Goal: Check status: Check status

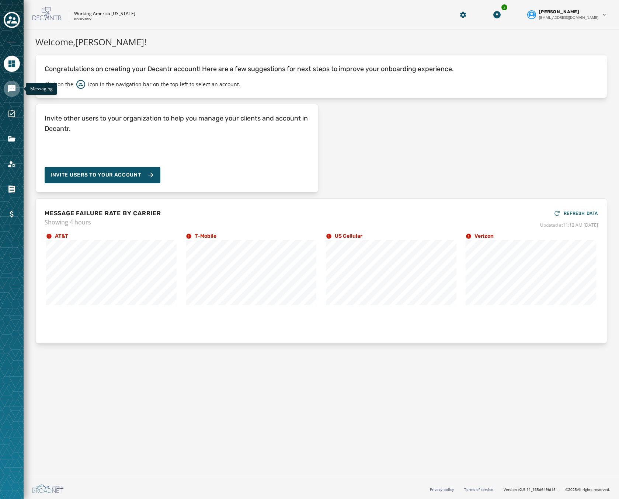
click at [15, 93] on link "Navigate to Messaging" at bounding box center [12, 89] width 16 height 16
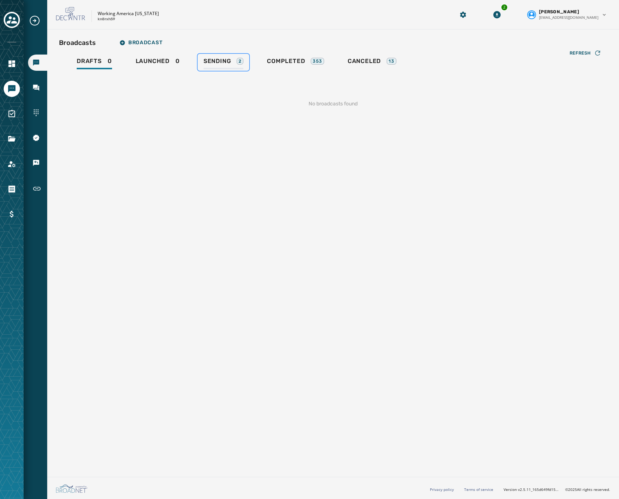
click at [231, 65] on div "Sending 2" at bounding box center [224, 64] width 40 height 12
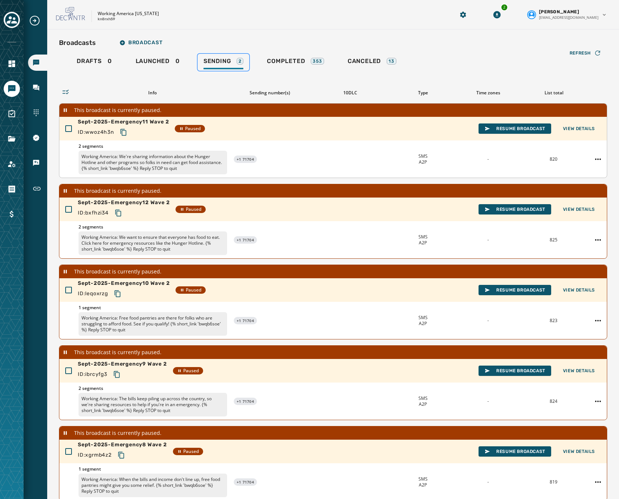
scroll to position [61, 0]
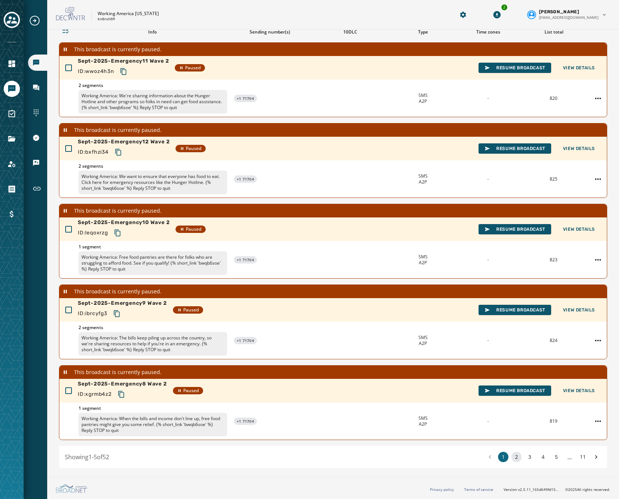
click at [513, 458] on button "2" at bounding box center [517, 457] width 10 height 10
click at [525, 458] on button "3" at bounding box center [530, 457] width 10 height 10
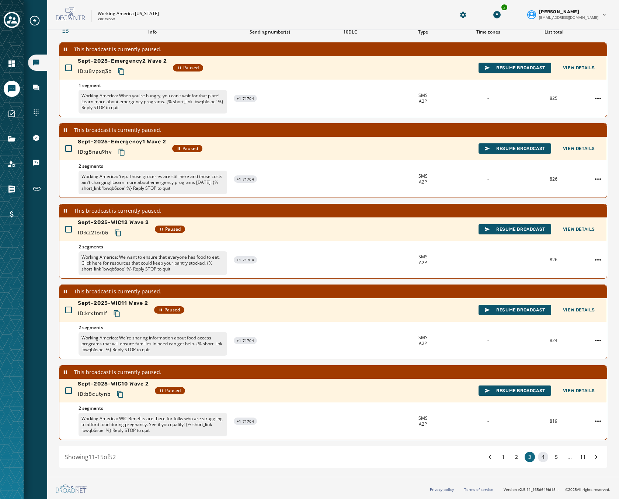
click at [538, 459] on button "4" at bounding box center [543, 457] width 10 height 10
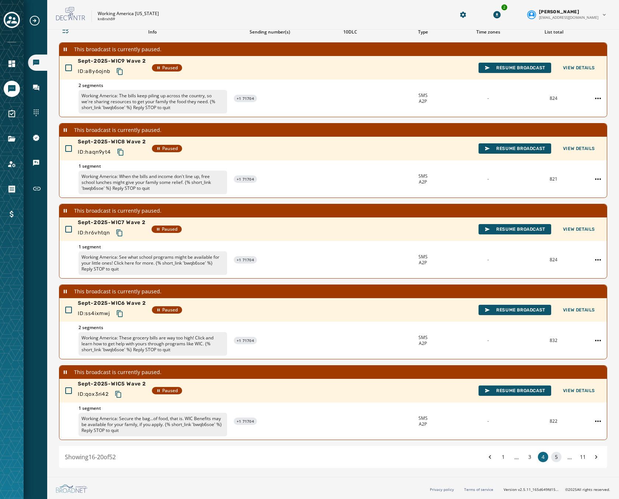
click at [551, 458] on button "5" at bounding box center [556, 457] width 10 height 10
click at [578, 458] on button "11" at bounding box center [583, 457] width 10 height 10
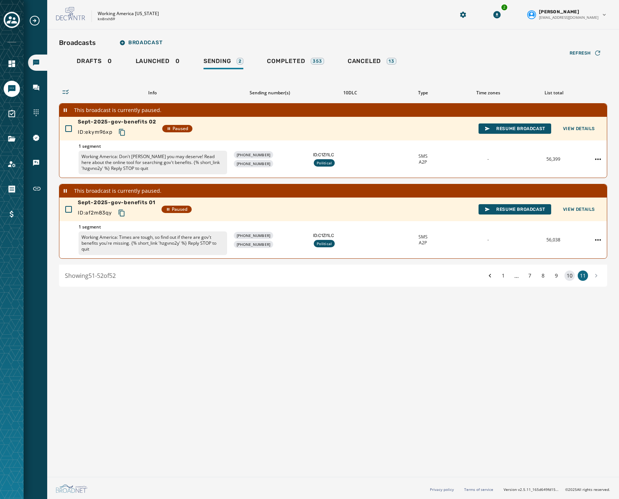
click at [572, 277] on button "10" at bounding box center [570, 276] width 10 height 10
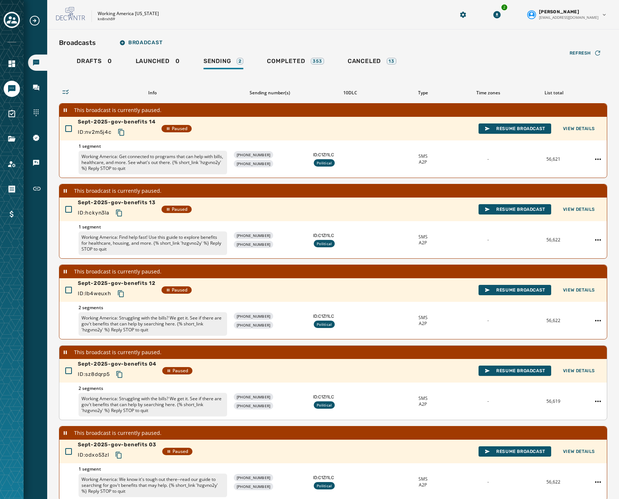
scroll to position [61, 0]
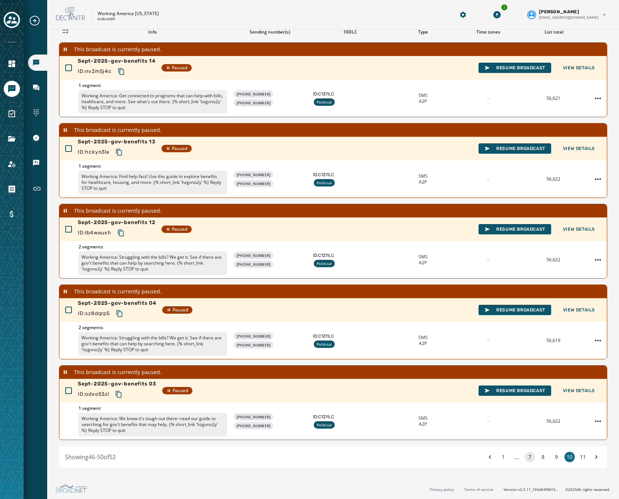
click at [525, 461] on button "7" at bounding box center [530, 457] width 10 height 10
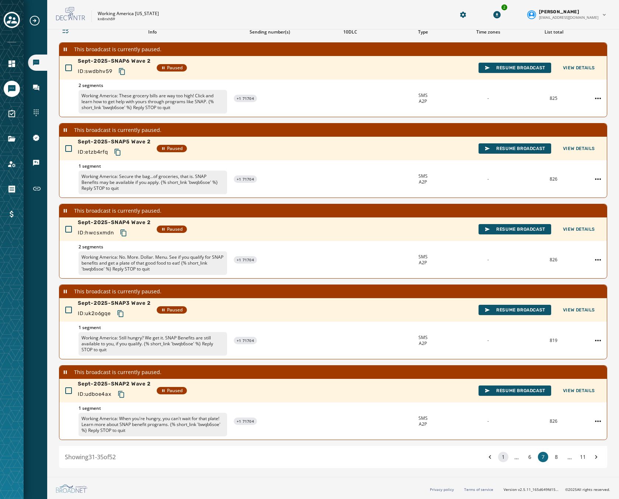
click at [501, 459] on button "1" at bounding box center [503, 457] width 10 height 10
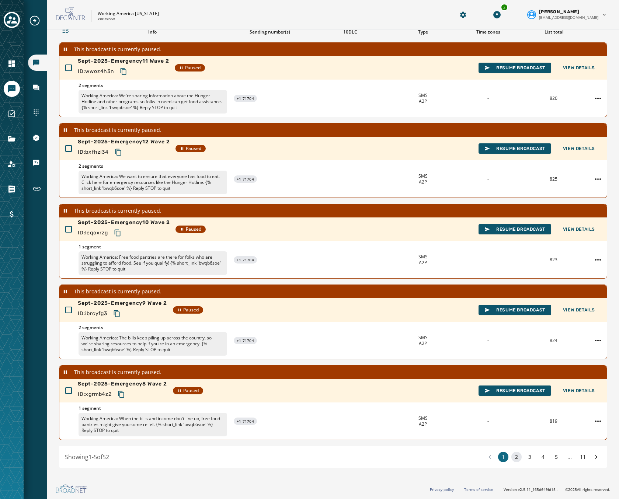
click at [512, 459] on button "2" at bounding box center [517, 457] width 10 height 10
click at [526, 459] on button "3" at bounding box center [530, 457] width 10 height 10
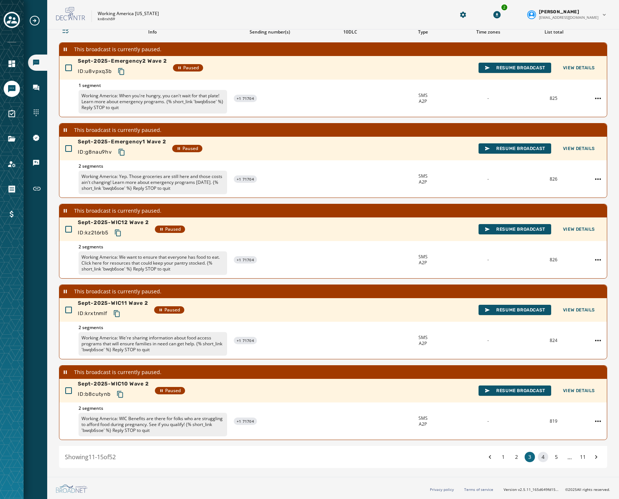
click at [538, 457] on button "4" at bounding box center [543, 457] width 10 height 10
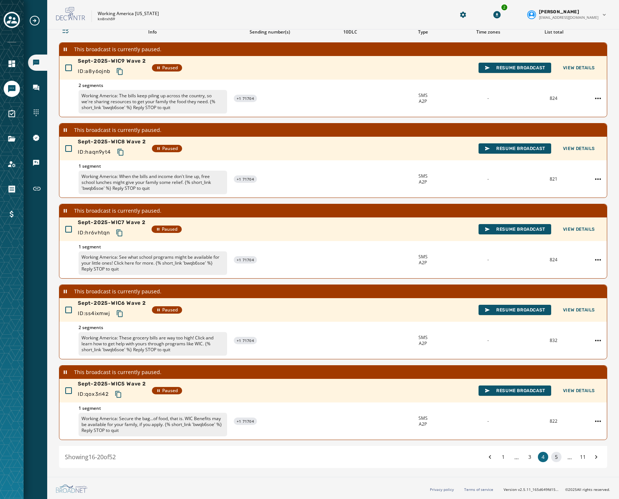
click at [551, 459] on button "5" at bounding box center [556, 457] width 10 height 10
click at [551, 458] on button "6" at bounding box center [556, 457] width 10 height 10
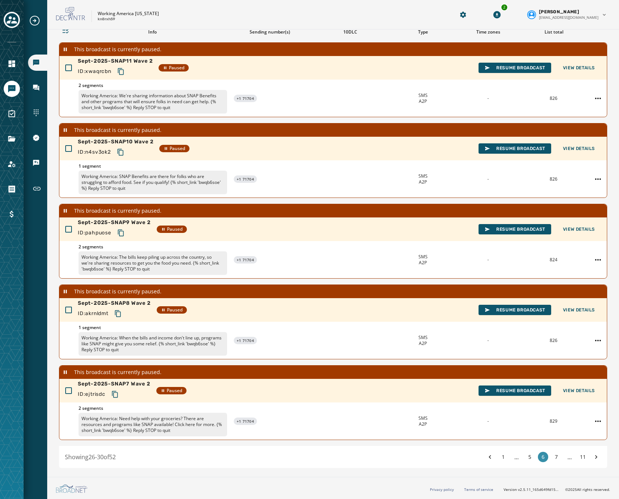
click at [551, 458] on button "7" at bounding box center [556, 457] width 10 height 10
click at [551, 458] on button "8" at bounding box center [556, 457] width 10 height 10
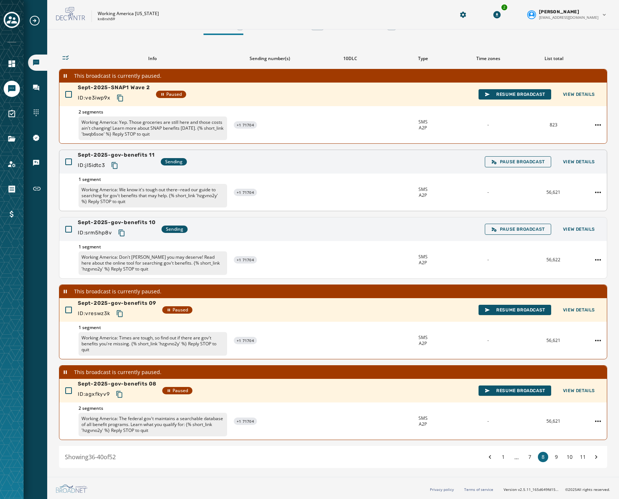
click at [289, 162] on div "Sept-2025-gov-benefits 11 ID: jl5idtc3 Sending Pause Broadcast View Details" at bounding box center [333, 162] width 548 height 24
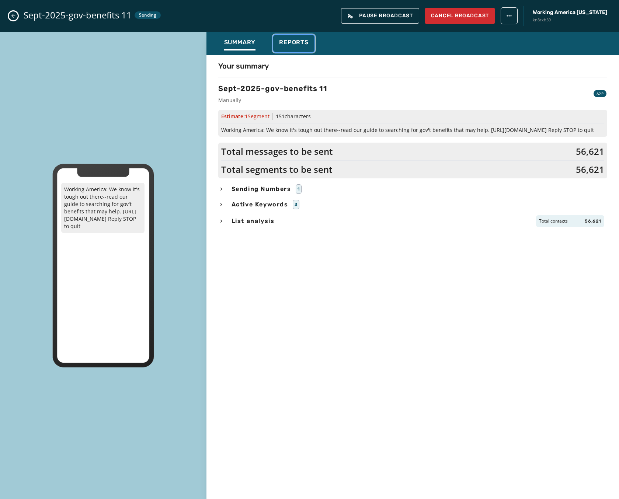
click at [287, 39] on span "Reports" at bounding box center [294, 42] width 30 height 7
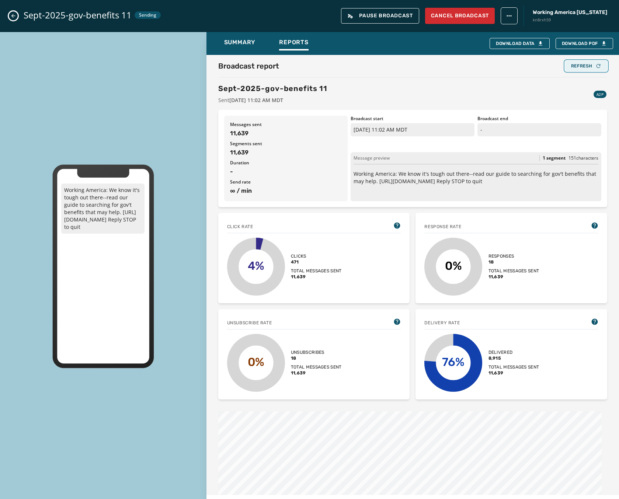
click at [575, 65] on div "Refresh" at bounding box center [586, 66] width 30 height 6
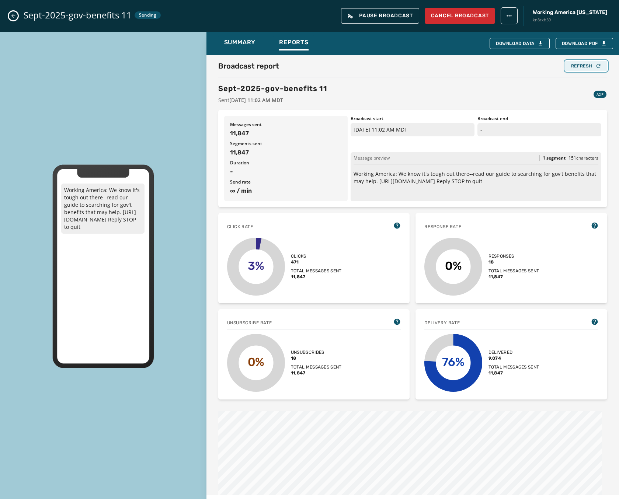
click at [575, 65] on div "Refresh" at bounding box center [586, 66] width 30 height 6
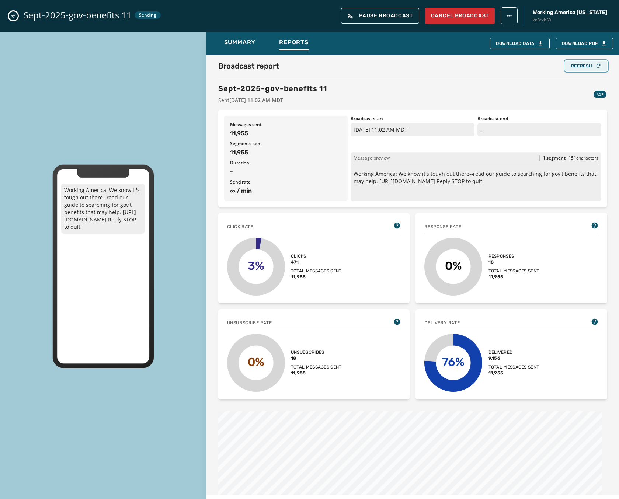
click at [575, 65] on div "Refresh" at bounding box center [586, 66] width 30 height 6
click at [574, 62] on button "Refresh" at bounding box center [586, 66] width 42 height 10
click at [571, 64] on div "Refresh" at bounding box center [586, 66] width 30 height 6
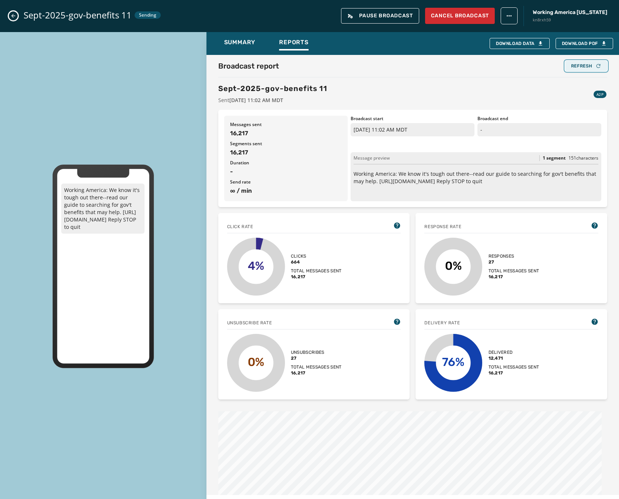
click at [571, 64] on div "Refresh" at bounding box center [586, 66] width 30 height 6
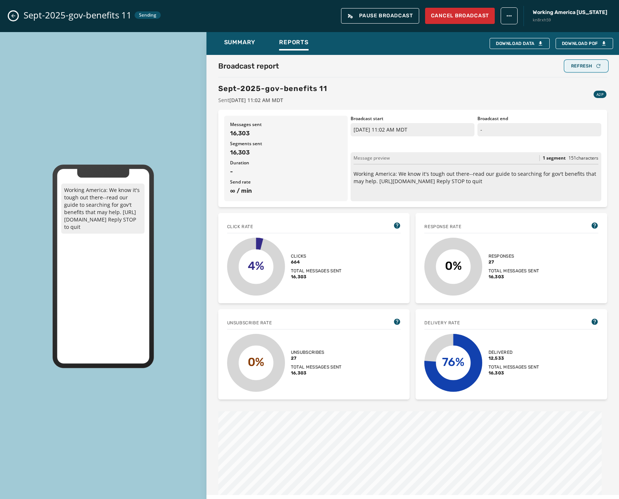
click at [571, 64] on div "Refresh" at bounding box center [586, 66] width 30 height 6
click at [241, 40] on span "Summary" at bounding box center [240, 42] width 32 height 7
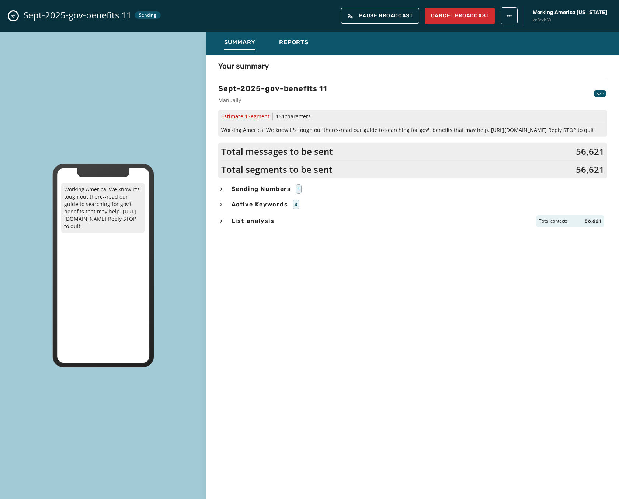
click at [258, 187] on span "Sending Numbers" at bounding box center [261, 189] width 63 height 9
click at [17, 18] on div "Sept-2025-gov-benefits 11 Sending Pause Broadcast Cancel Broadcast Working Amer…" at bounding box center [309, 16] width 619 height 32
click at [14, 14] on icon "Close admin drawer" at bounding box center [13, 16] width 6 height 6
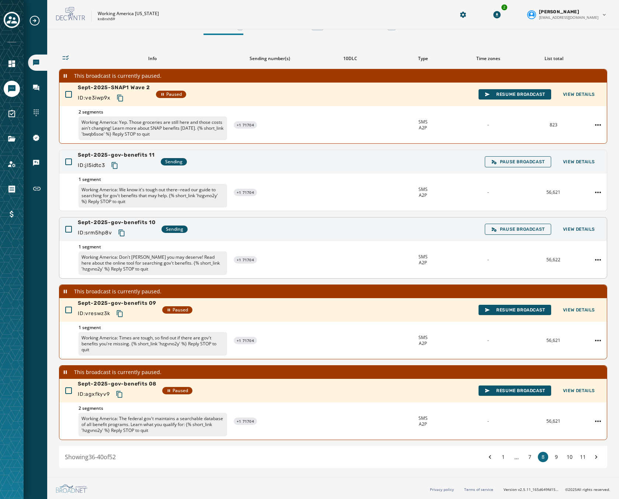
click at [293, 239] on div "Sept-2025-gov-benefits 10 ID: srm5hp8v Sending Pause Broadcast View Details" at bounding box center [333, 230] width 548 height 24
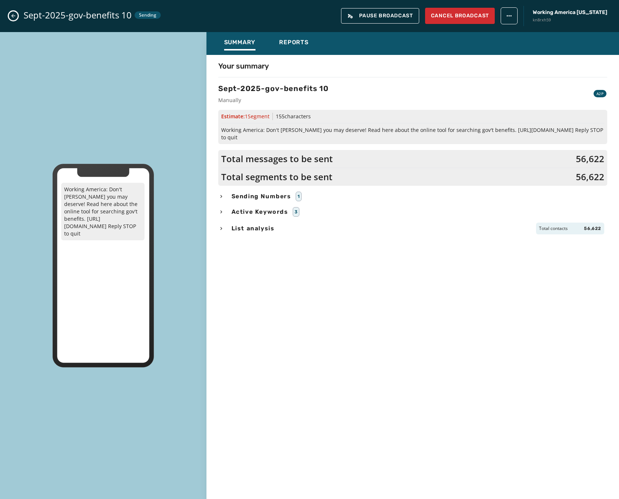
click at [251, 192] on span "Sending Numbers" at bounding box center [261, 196] width 63 height 9
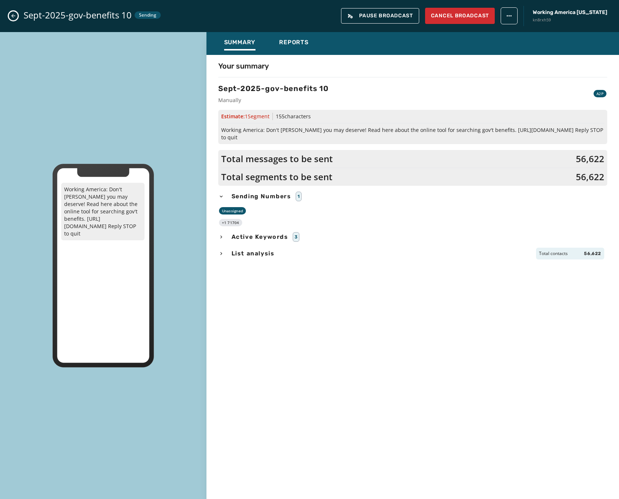
click at [250, 192] on span "Sending Numbers" at bounding box center [261, 196] width 63 height 9
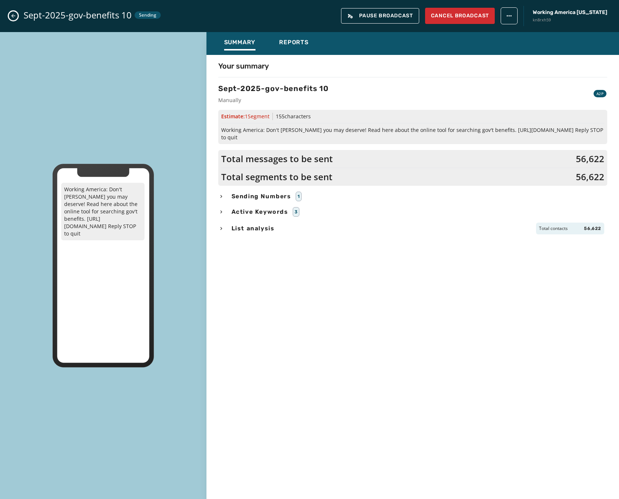
click at [14, 17] on icon "Close admin drawer" at bounding box center [13, 16] width 6 height 6
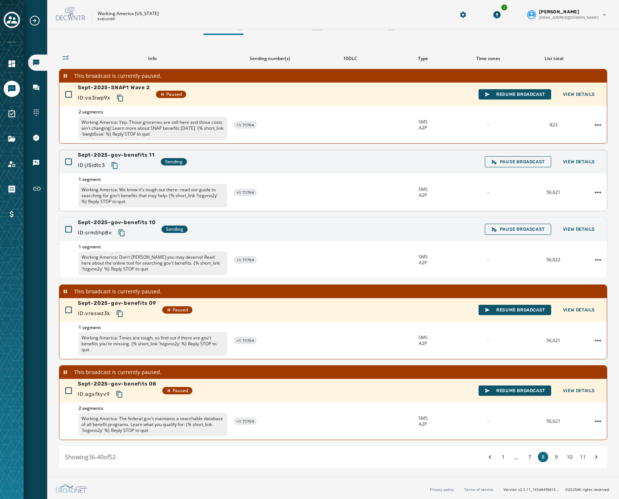
click at [324, 178] on div "1 segment Working America: We know it's tough out there--read our guide to sear…" at bounding box center [333, 192] width 548 height 37
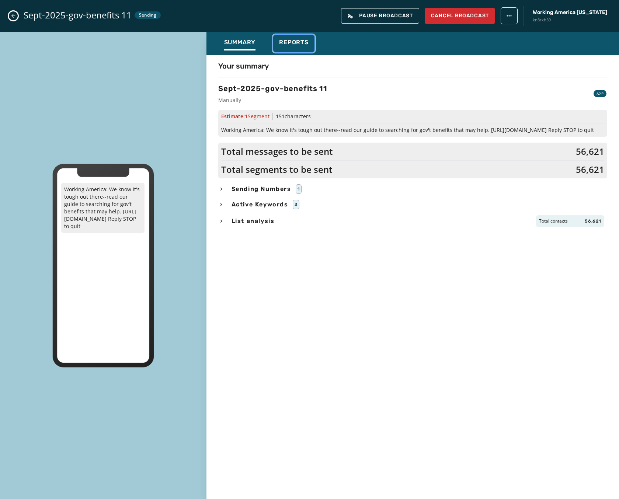
click at [305, 44] on span "Reports" at bounding box center [294, 42] width 30 height 7
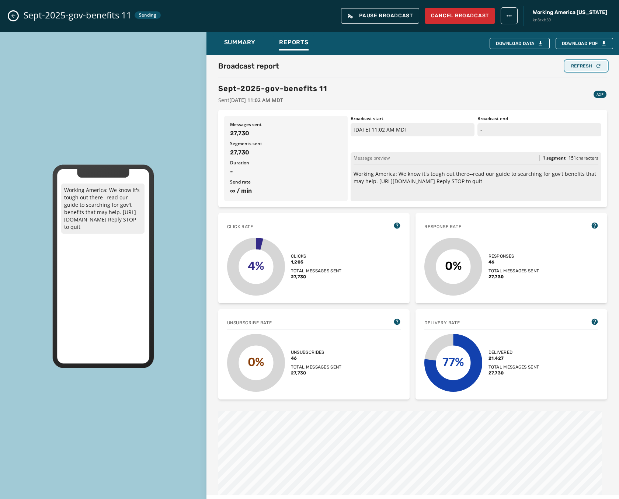
click at [580, 63] on div "Refresh" at bounding box center [586, 66] width 30 height 6
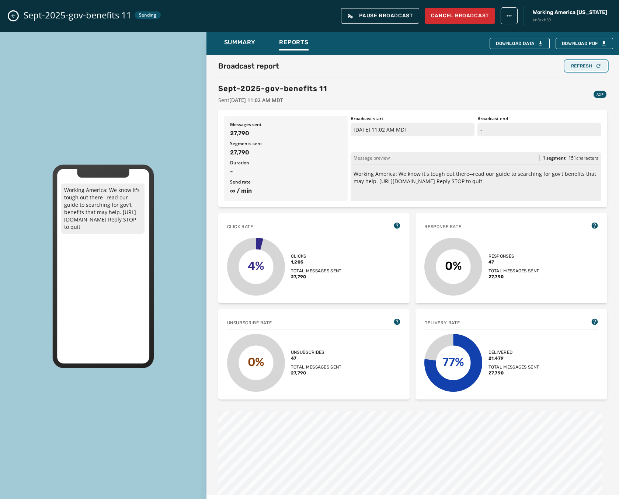
click at [580, 63] on div "Refresh" at bounding box center [586, 66] width 30 height 6
click at [580, 63] on div "Loading... Refresh" at bounding box center [586, 66] width 42 height 10
click at [580, 63] on div "Refresh" at bounding box center [586, 66] width 30 height 6
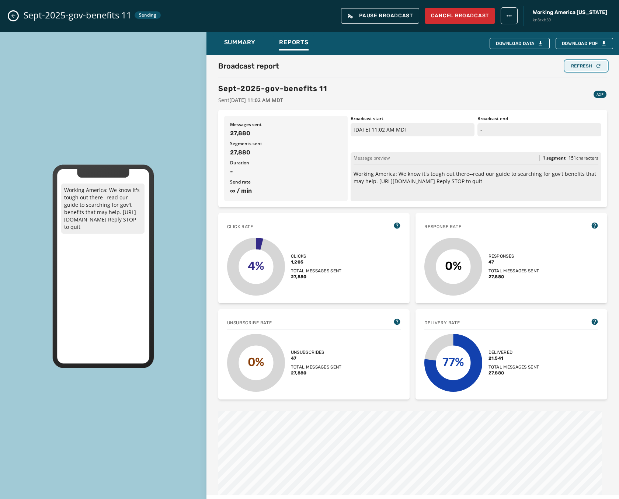
click at [580, 63] on div "Refresh" at bounding box center [586, 66] width 30 height 6
click at [14, 15] on icon "Close admin drawer" at bounding box center [13, 16] width 6 height 6
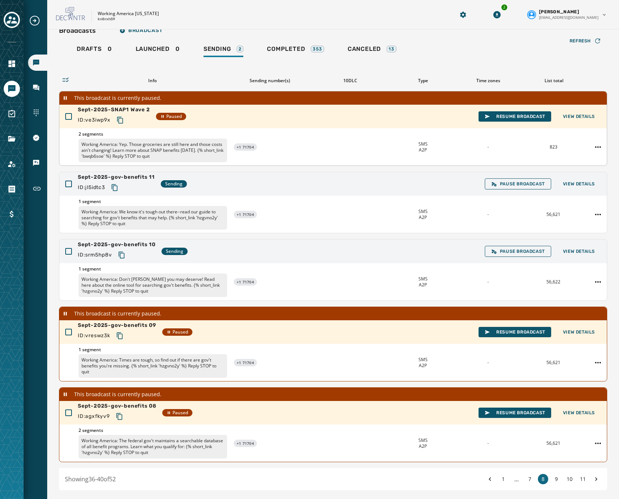
scroll to position [0, 0]
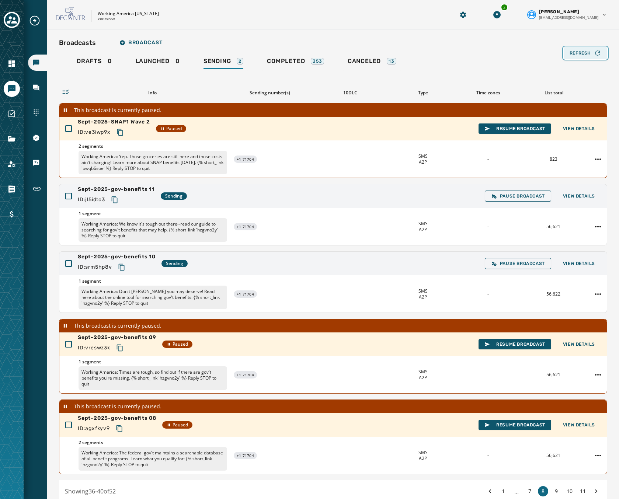
click at [576, 58] on button "Refresh" at bounding box center [586, 53] width 44 height 12
click at [377, 215] on div "1 segment Working America: We know it's tough out there--read our guide to sear…" at bounding box center [333, 226] width 548 height 37
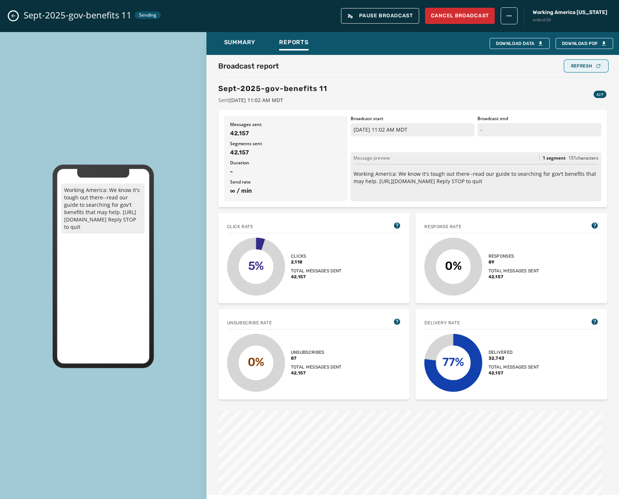
click at [573, 68] on div "Refresh" at bounding box center [586, 66] width 30 height 6
click at [11, 16] on icon "Close admin drawer" at bounding box center [13, 16] width 6 height 6
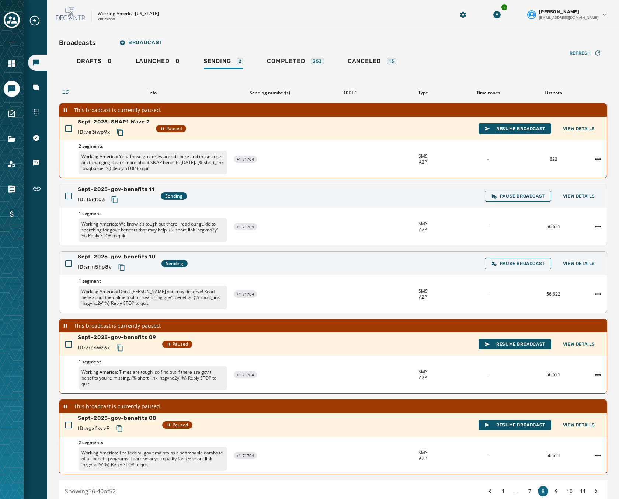
click at [435, 264] on div "Sept-2025-gov-benefits 10 ID: srm5hp8v Sending Pause Broadcast View Details" at bounding box center [333, 264] width 548 height 24
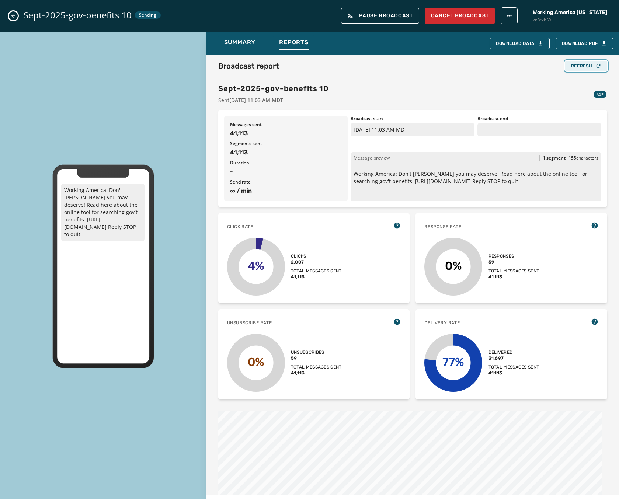
click at [602, 68] on button "Refresh" at bounding box center [586, 66] width 42 height 10
click at [598, 68] on button "Refresh" at bounding box center [586, 66] width 42 height 10
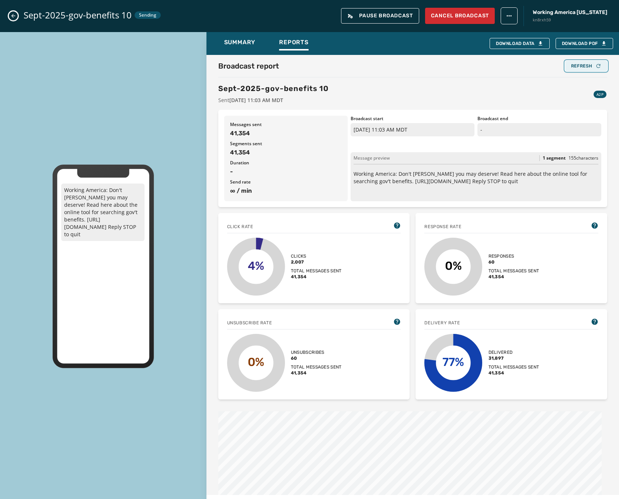
click at [598, 68] on button "Refresh" at bounding box center [586, 66] width 42 height 10
click at [372, 67] on div "Broadcast report Refresh" at bounding box center [412, 66] width 389 height 10
click at [586, 67] on div "Refresh" at bounding box center [586, 66] width 30 height 6
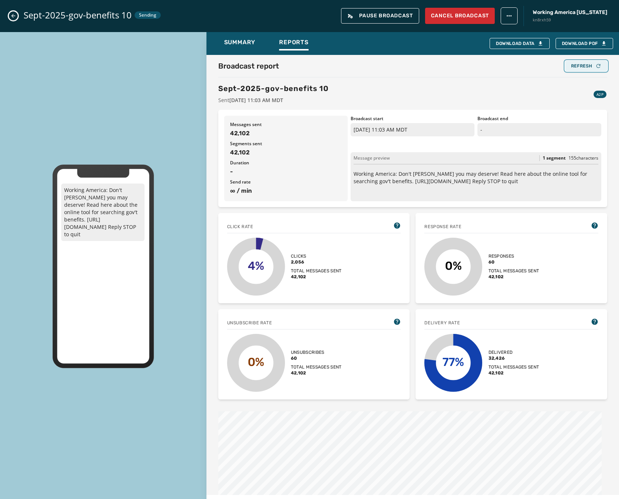
click at [586, 67] on div "Refresh" at bounding box center [586, 66] width 30 height 6
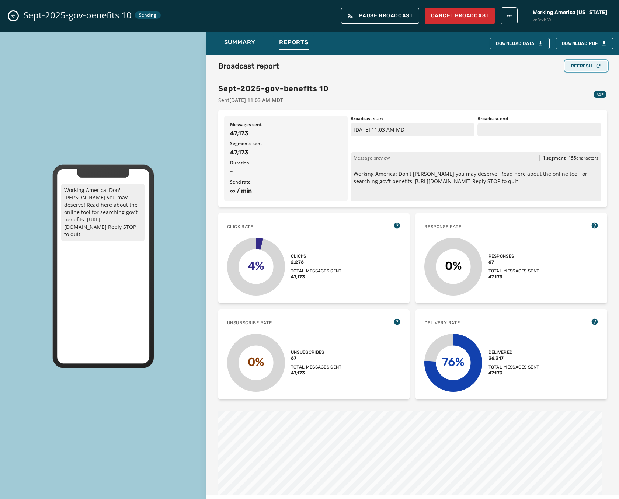
click at [588, 65] on div "Refresh" at bounding box center [586, 66] width 30 height 6
click at [579, 71] on button "Refresh" at bounding box center [586, 66] width 42 height 10
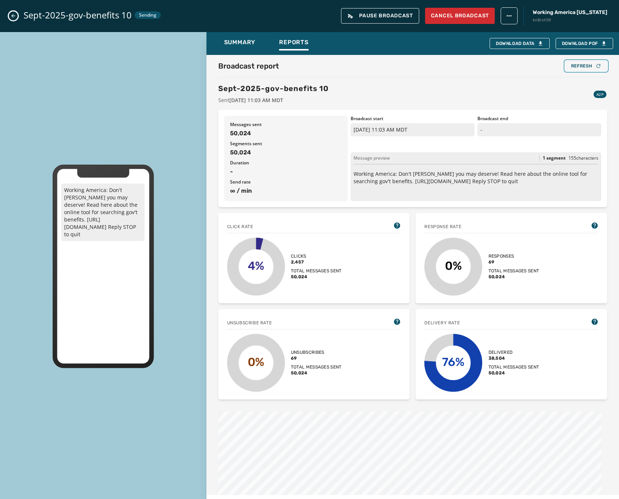
click at [579, 70] on button "Refresh" at bounding box center [586, 66] width 42 height 10
click at [565, 65] on button "Refresh" at bounding box center [586, 66] width 42 height 10
click at [571, 68] on div "Refresh" at bounding box center [586, 66] width 30 height 6
click at [566, 71] on button "Refresh" at bounding box center [586, 66] width 42 height 10
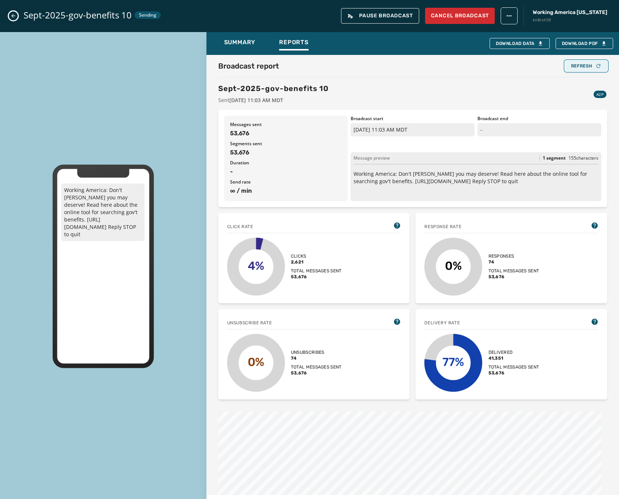
click at [566, 71] on button "Refresh" at bounding box center [586, 66] width 42 height 10
click at [580, 70] on button "Refresh" at bounding box center [586, 66] width 42 height 10
click at [9, 15] on button "Close admin drawer" at bounding box center [13, 15] width 9 height 9
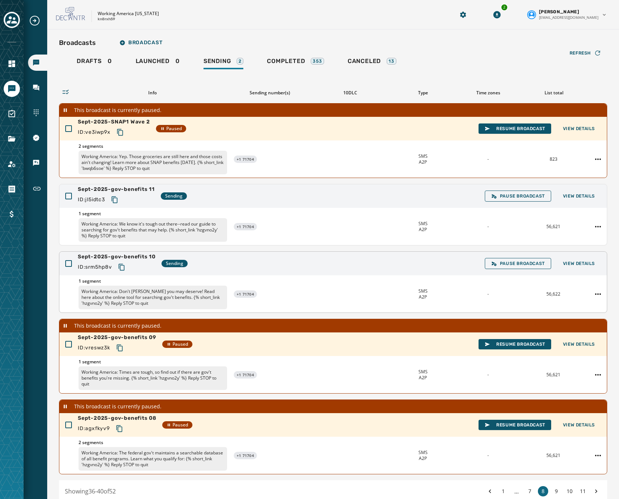
click at [328, 269] on div "Sept-2025-gov-benefits 10 ID: srm5hp8v Sending Pause Broadcast View Details" at bounding box center [333, 264] width 548 height 24
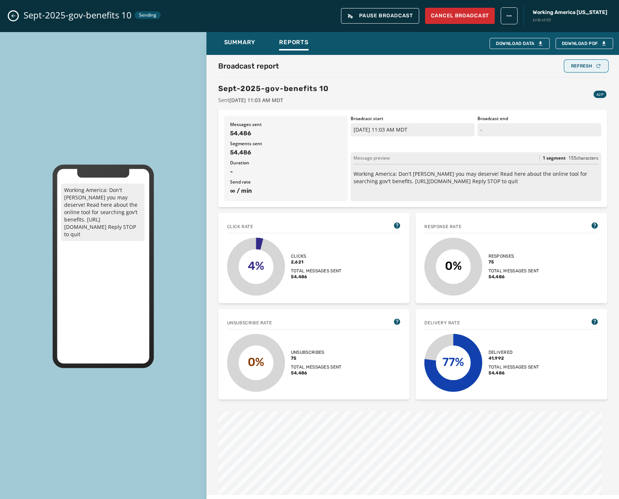
click at [580, 65] on div "Refresh" at bounding box center [586, 66] width 30 height 6
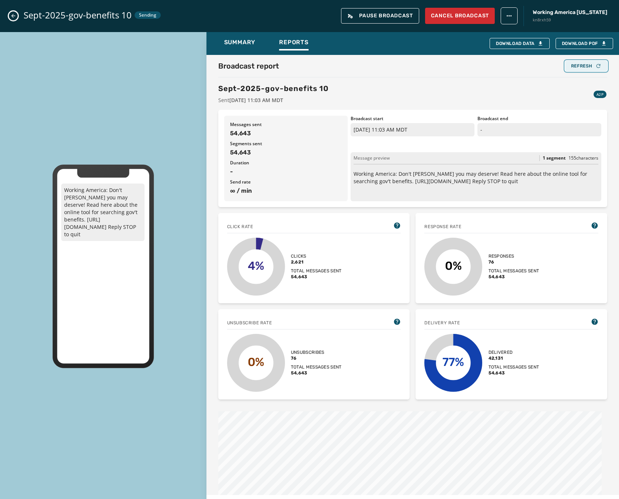
click at [580, 65] on div "Refresh" at bounding box center [586, 66] width 30 height 6
click at [12, 19] on button "Close admin drawer" at bounding box center [13, 15] width 9 height 9
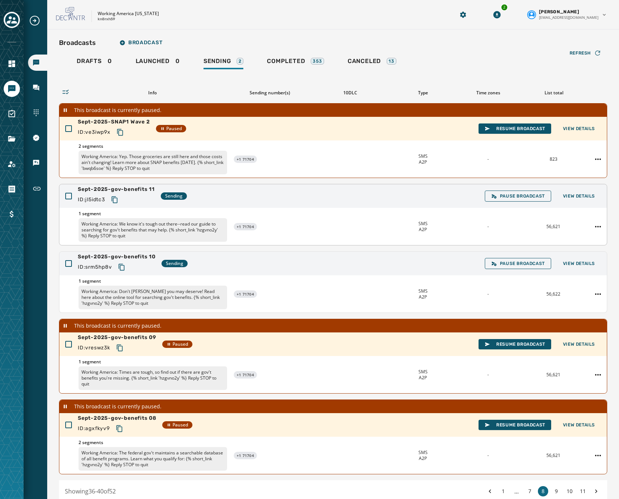
click at [335, 210] on div "1 segment Working America: We know it's tough out there--read our guide to sear…" at bounding box center [333, 226] width 548 height 37
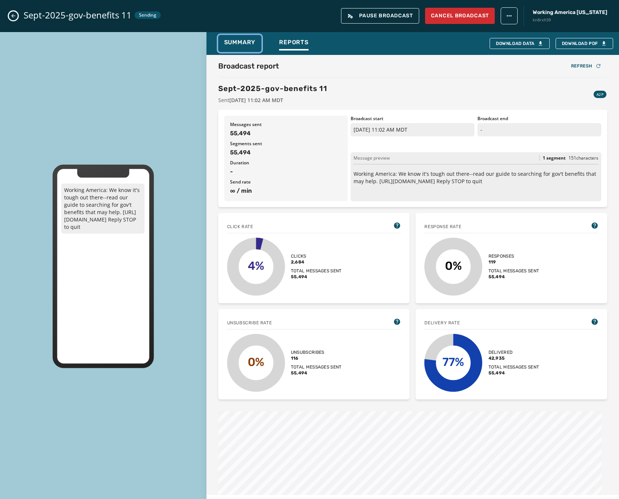
click at [247, 39] on span "Summary" at bounding box center [240, 42] width 32 height 7
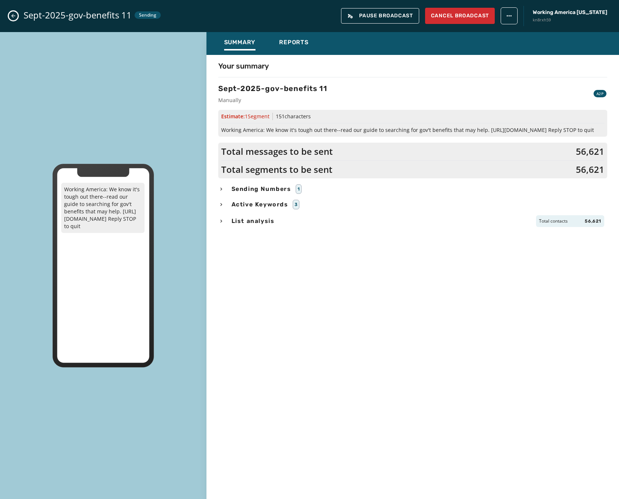
click at [258, 219] on span "List analysis" at bounding box center [253, 221] width 46 height 9
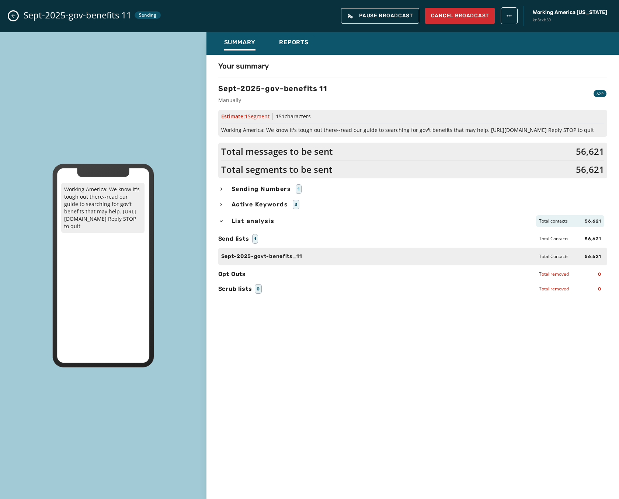
click at [16, 14] on icon "Close admin drawer" at bounding box center [13, 16] width 6 height 6
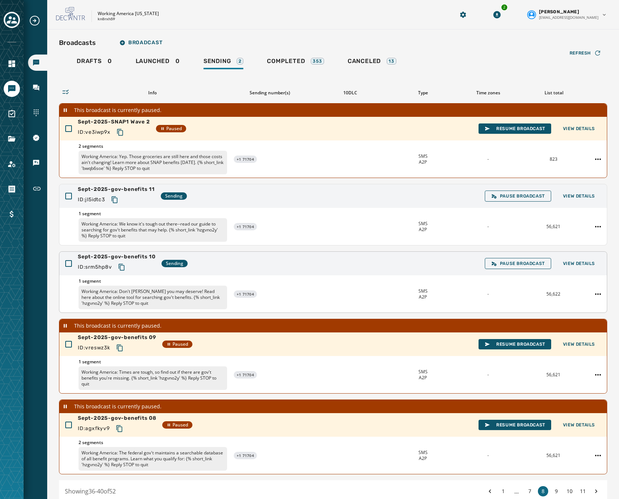
click at [268, 272] on div "Sept-2025-gov-benefits 10 ID: srm5hp8v Sending Pause Broadcast View Details" at bounding box center [333, 264] width 548 height 24
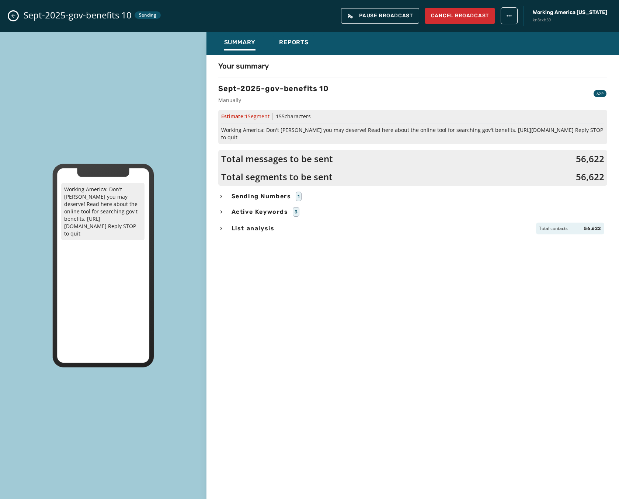
click at [243, 224] on span "List analysis" at bounding box center [253, 228] width 46 height 9
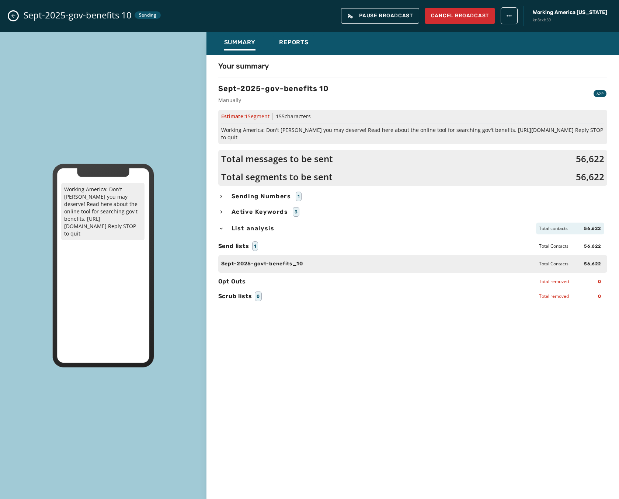
click at [298, 34] on div "Summary Reports" at bounding box center [413, 43] width 413 height 23
click at [297, 41] on span "Reports" at bounding box center [294, 42] width 30 height 7
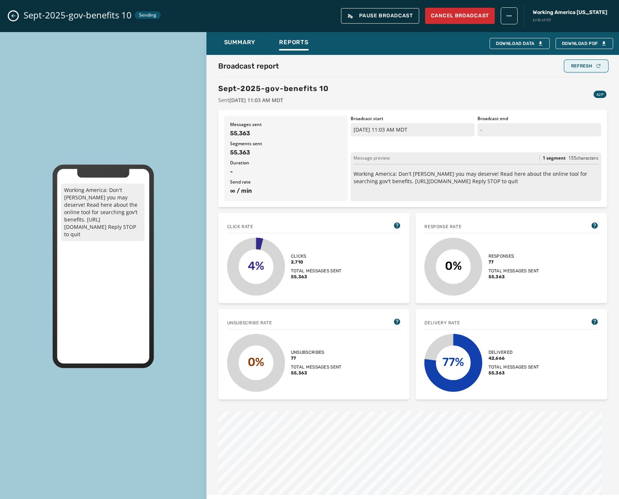
click at [585, 68] on div "Refresh" at bounding box center [586, 66] width 30 height 6
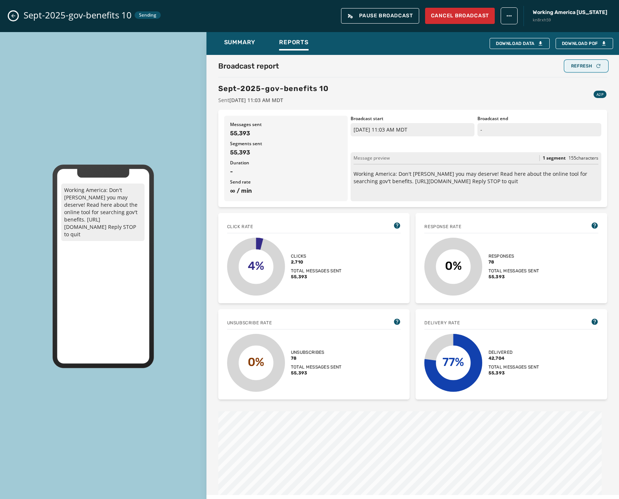
click at [585, 68] on div "Refresh" at bounding box center [586, 66] width 30 height 6
click at [16, 13] on button "Close admin drawer" at bounding box center [13, 15] width 9 height 9
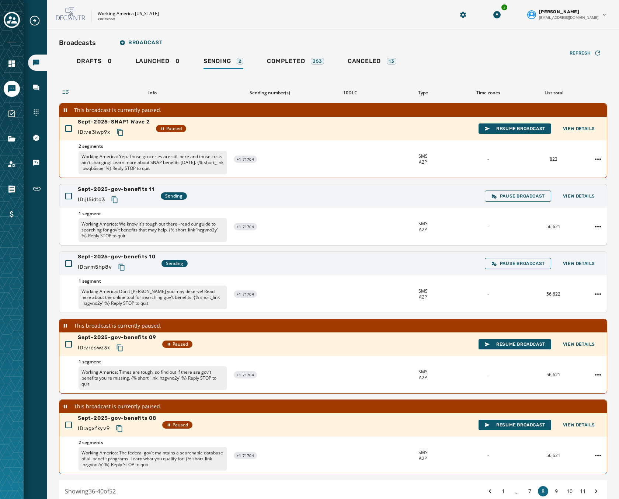
click at [305, 216] on div "1 segment Working America: We know it's tough out there--read our guide to sear…" at bounding box center [333, 226] width 548 height 37
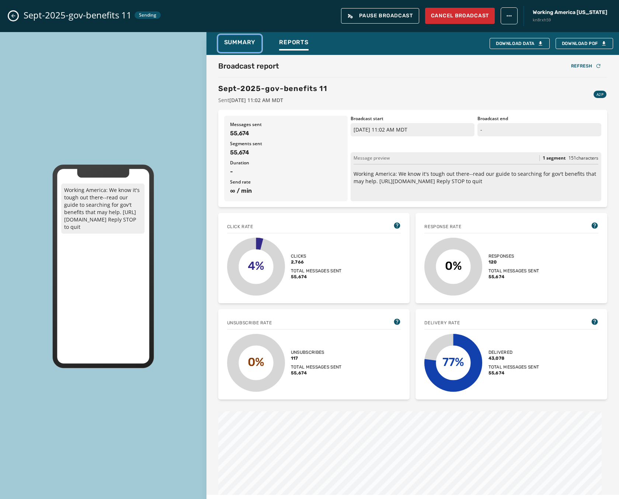
click at [238, 42] on span "Summary" at bounding box center [240, 42] width 32 height 7
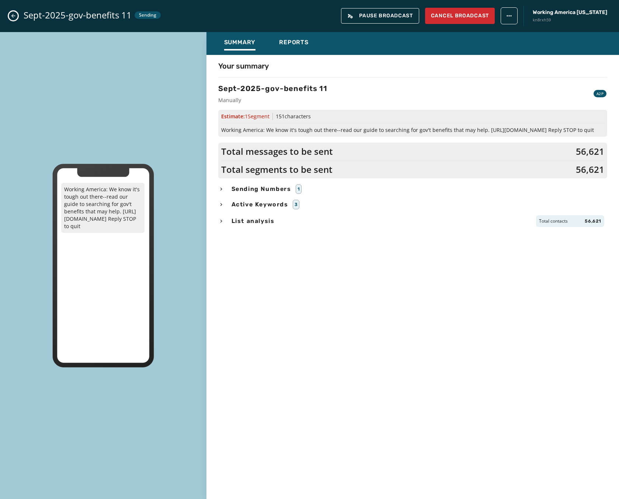
click at [256, 225] on span "List analysis" at bounding box center [253, 221] width 46 height 9
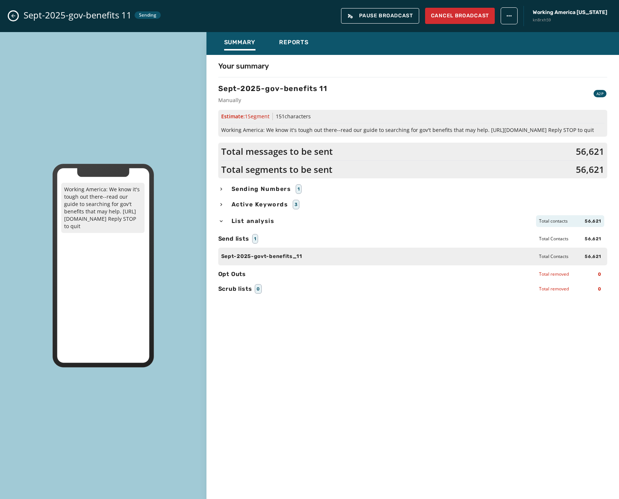
click at [14, 12] on button "Close admin drawer" at bounding box center [13, 15] width 9 height 9
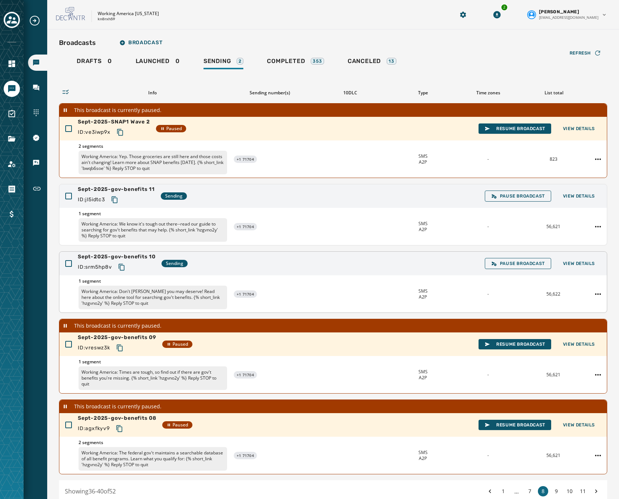
click at [243, 265] on div "Sept-2025-gov-benefits 10 ID: srm5hp8v Sending Pause Broadcast View Details" at bounding box center [333, 264] width 548 height 24
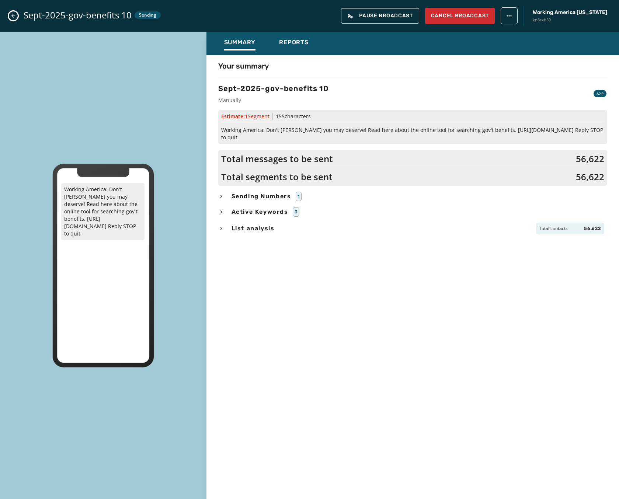
click at [262, 212] on div "Your summary Sept-2025-gov-benefits 10 Manually A2P Estimate: 1 Segment 155 cha…" at bounding box center [413, 275] width 413 height 429
click at [262, 224] on span "List analysis" at bounding box center [253, 228] width 46 height 9
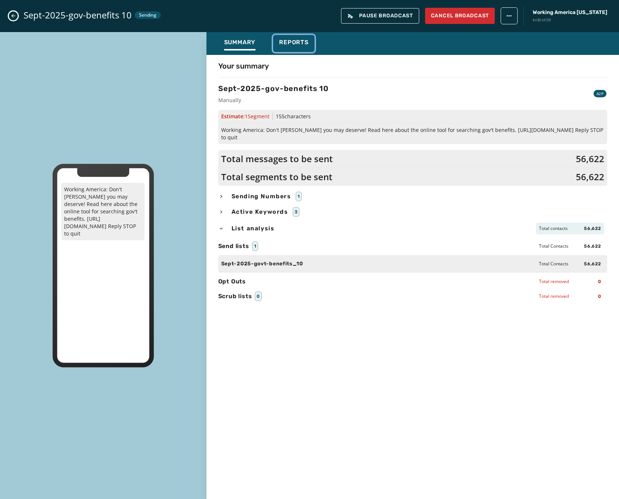
click at [294, 37] on button "Reports" at bounding box center [293, 43] width 41 height 17
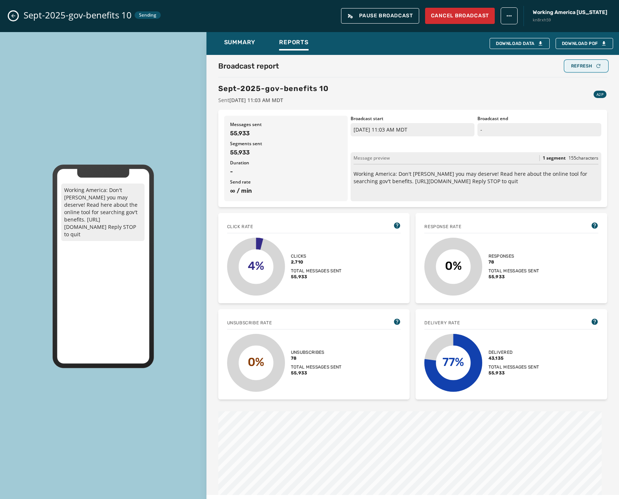
click at [587, 65] on div "Refresh" at bounding box center [586, 66] width 30 height 6
click at [14, 17] on icon "Close admin drawer" at bounding box center [13, 16] width 6 height 6
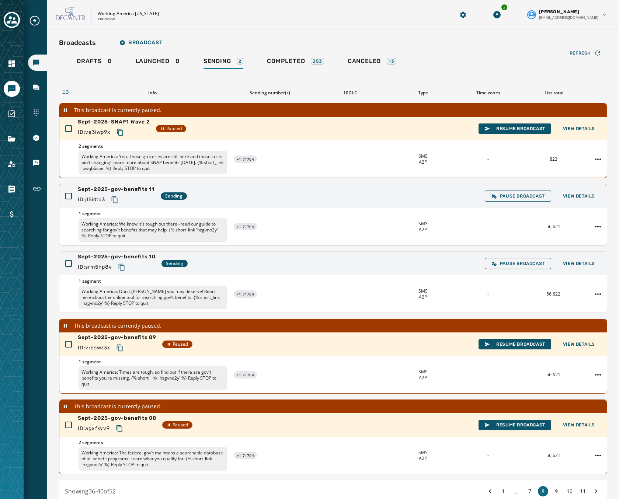
click at [383, 215] on div "1 segment Working America: We know it's tough out there--read our guide to sear…" at bounding box center [333, 226] width 548 height 37
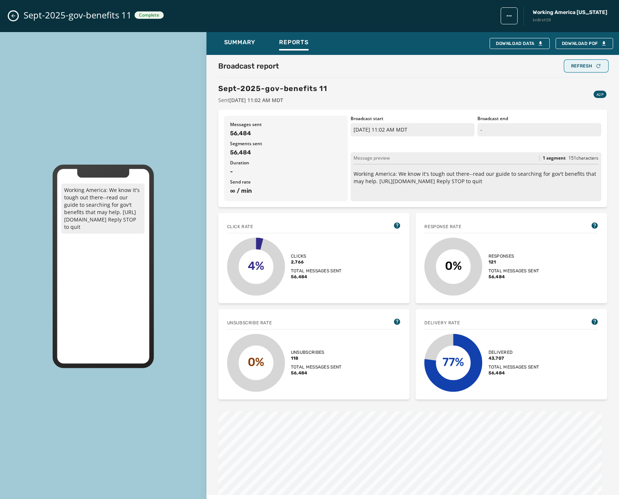
click at [565, 68] on button "Refresh" at bounding box center [586, 66] width 42 height 10
click at [11, 16] on icon "Close admin drawer" at bounding box center [13, 16] width 6 height 6
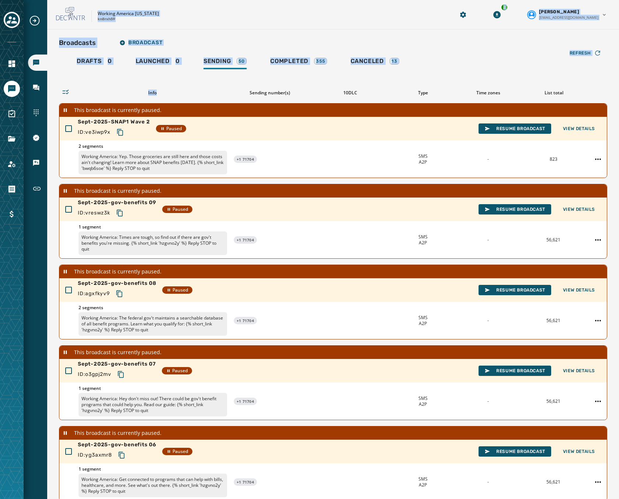
drag, startPoint x: 34, startPoint y: 27, endPoint x: 158, endPoint y: 72, distance: 132.5
click at [158, 72] on div "Broadcasts Inbox Sending Numbers 10DLC Registration Keywords & Responders Short…" at bounding box center [309, 249] width 619 height 499
drag, startPoint x: 158, startPoint y: 72, endPoint x: 117, endPoint y: 78, distance: 41.3
click at [117, 78] on div "Refresh Info Sending number(s) 10DLC Type Time zones List total This broadcast …" at bounding box center [333, 300] width 549 height 459
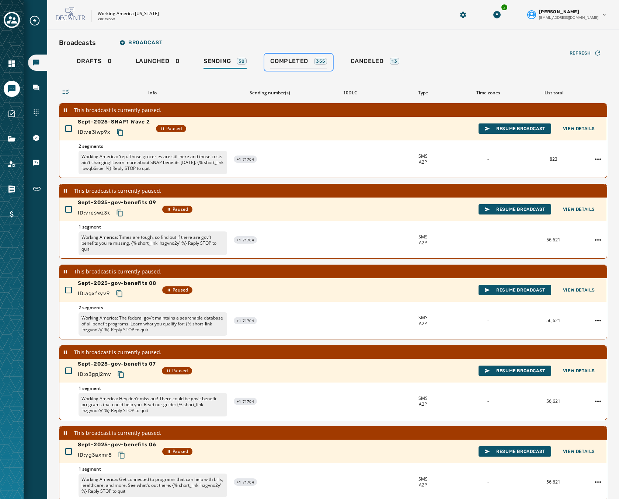
click at [298, 67] on div "Completed 355" at bounding box center [298, 64] width 57 height 12
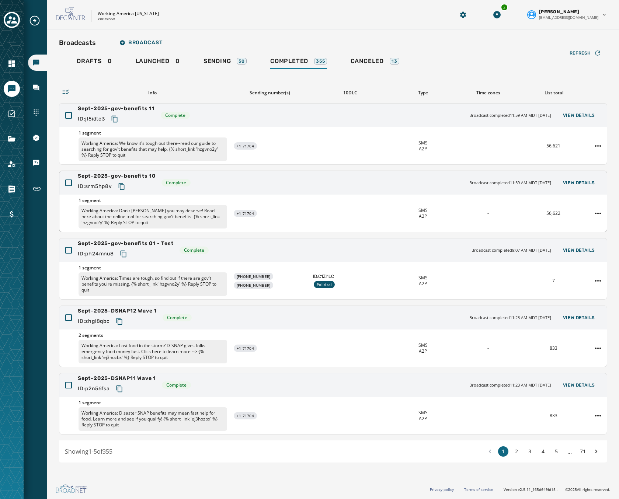
click at [320, 194] on div "Sept-2025-gov-benefits 10 ID: srm5hp8v Complete Broadcast completed 11:59 AM MD…" at bounding box center [333, 183] width 548 height 24
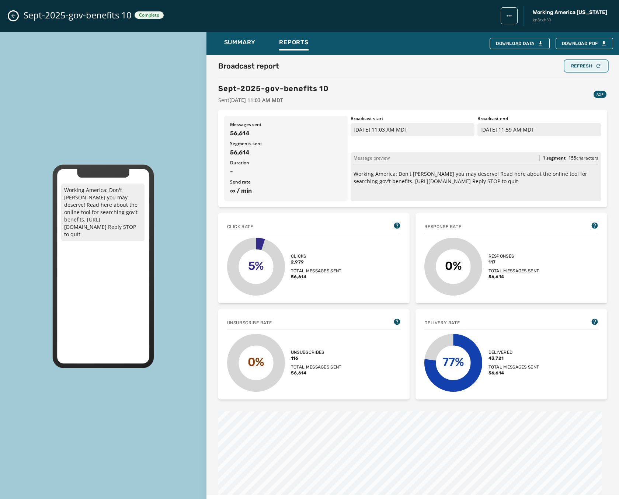
click at [573, 64] on div "Refresh" at bounding box center [586, 66] width 30 height 6
click at [15, 18] on icon "Close admin drawer" at bounding box center [13, 16] width 6 height 6
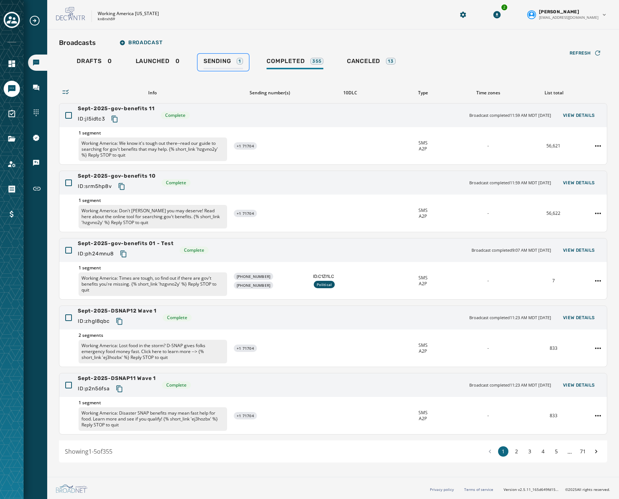
click at [238, 66] on div "Sending 1" at bounding box center [223, 64] width 39 height 12
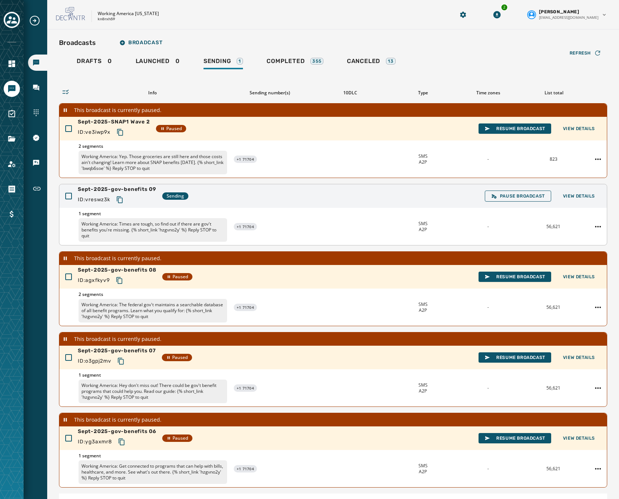
click at [345, 195] on div "Sept-2025-gov-benefits 09 ID: vreswz3k Sending Pause Broadcast View Details" at bounding box center [333, 196] width 548 height 24
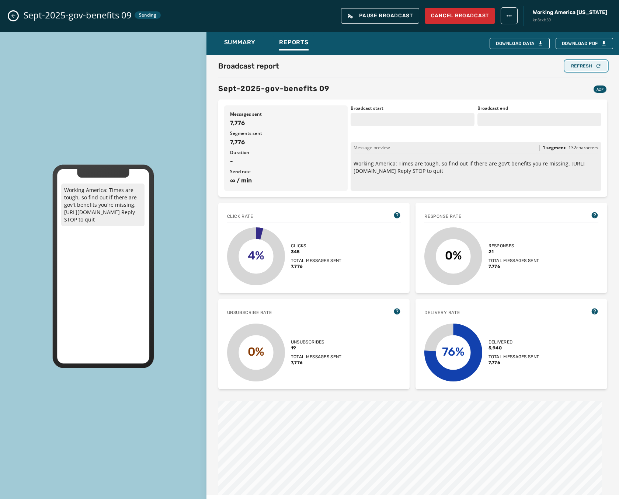
click at [584, 65] on div "Refresh" at bounding box center [586, 66] width 30 height 6
click at [584, 65] on div "Refresh" at bounding box center [586, 66] width 42 height 10
click at [584, 65] on div "Refresh" at bounding box center [586, 66] width 30 height 6
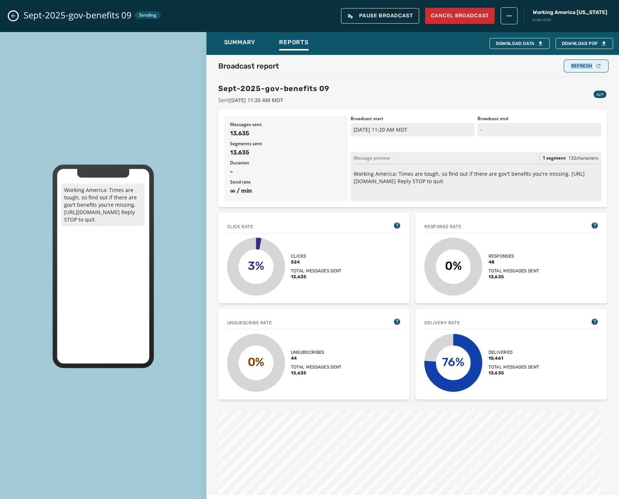
click at [598, 69] on button "Refresh" at bounding box center [586, 66] width 42 height 10
click at [596, 69] on icon "button" at bounding box center [599, 66] width 6 height 6
click at [586, 66] on div "Refresh" at bounding box center [586, 66] width 30 height 6
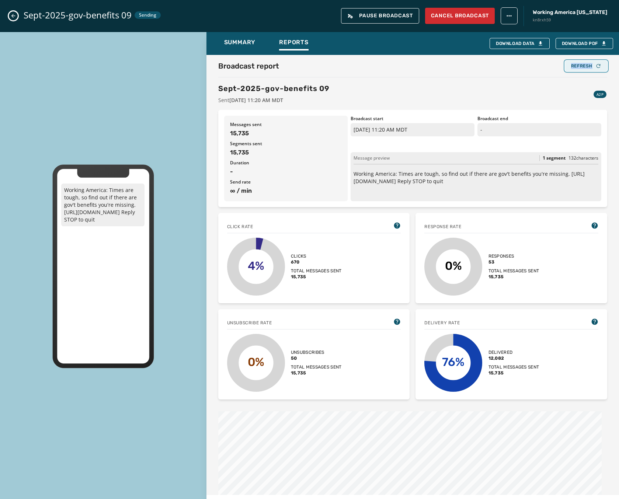
click at [586, 66] on div "Refresh" at bounding box center [586, 66] width 30 height 6
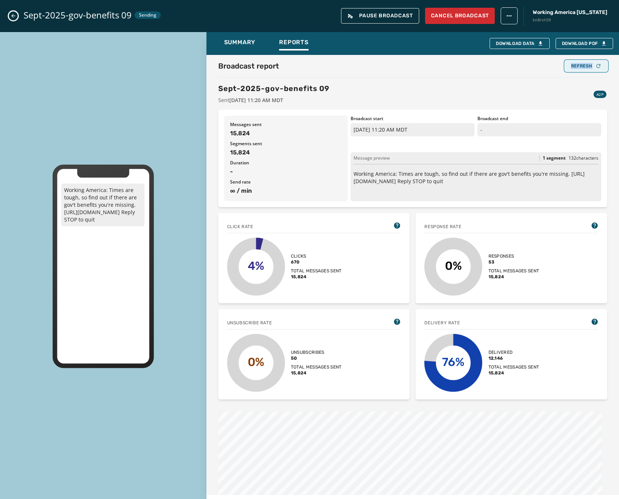
click at [586, 66] on div "Refresh" at bounding box center [586, 66] width 30 height 6
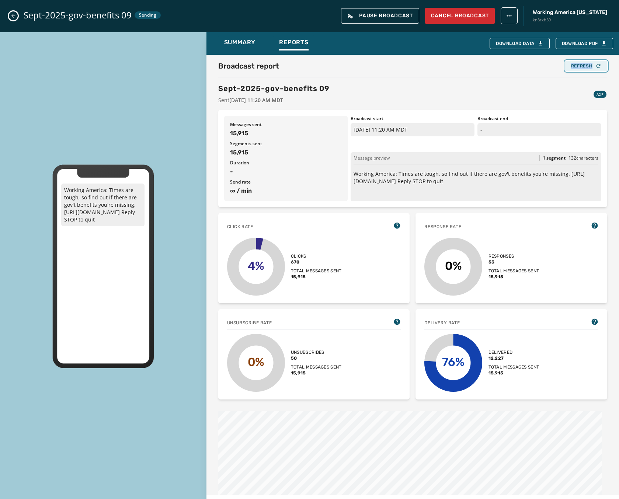
click at [586, 66] on div "Refresh" at bounding box center [586, 66] width 30 height 6
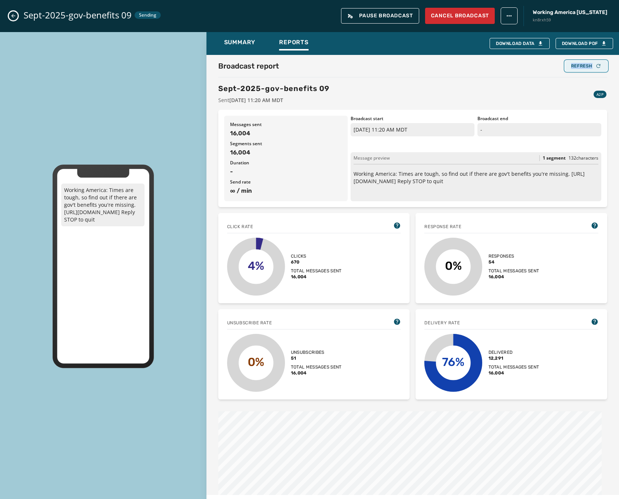
click at [586, 66] on div "Refresh" at bounding box center [586, 66] width 30 height 6
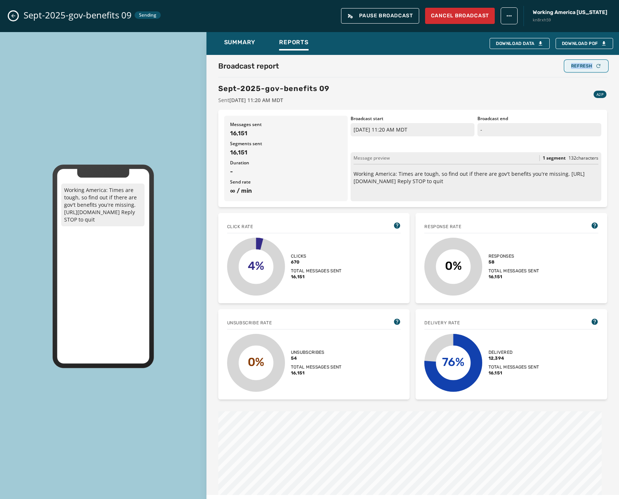
click at [586, 66] on div "Refresh" at bounding box center [586, 66] width 30 height 6
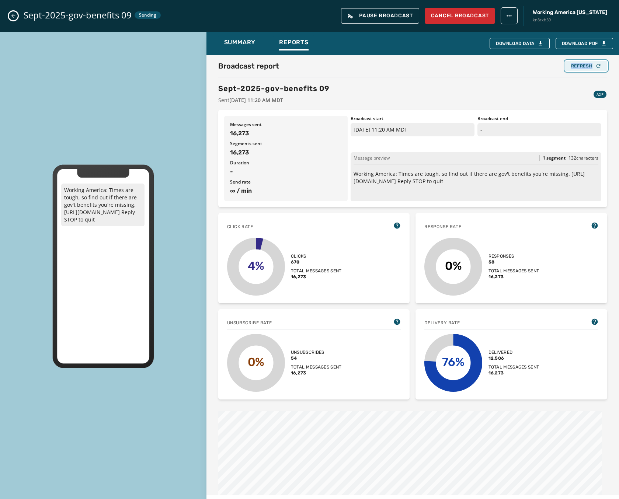
click at [586, 66] on div "Refresh" at bounding box center [586, 66] width 30 height 6
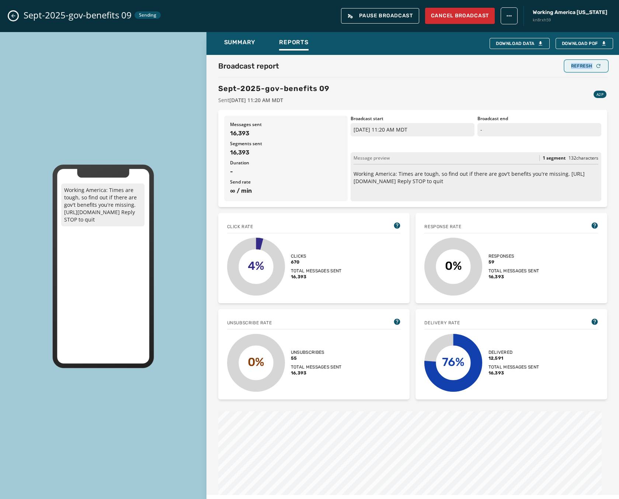
click at [586, 66] on div "Refresh" at bounding box center [586, 66] width 30 height 6
click at [596, 66] on icon "button" at bounding box center [599, 66] width 6 height 6
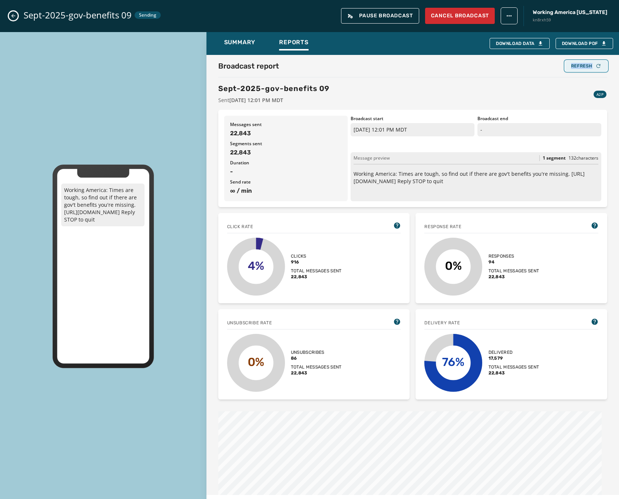
click at [596, 66] on icon "button" at bounding box center [599, 66] width 6 height 6
click at [577, 62] on button "Refresh" at bounding box center [586, 66] width 42 height 10
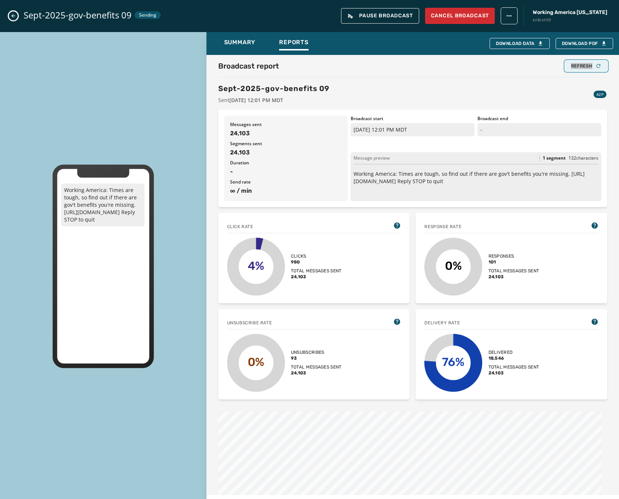
click at [577, 62] on button "Refresh" at bounding box center [586, 66] width 42 height 10
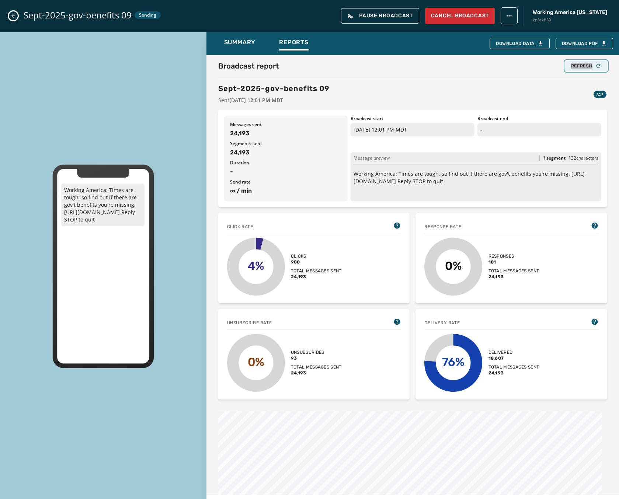
click at [577, 62] on button "Refresh" at bounding box center [586, 66] width 42 height 10
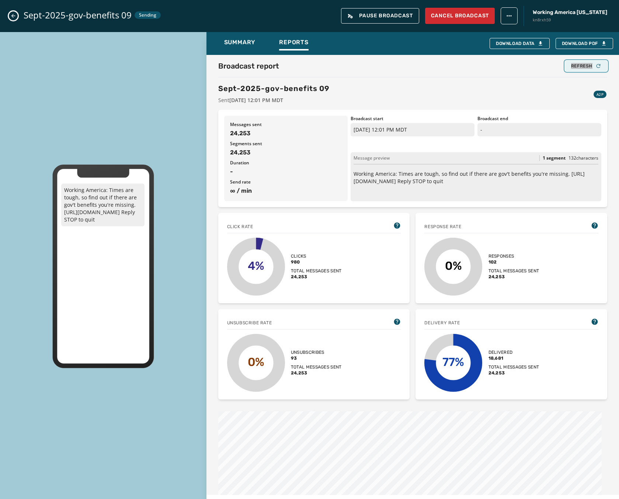
click at [577, 62] on button "Refresh" at bounding box center [586, 66] width 42 height 10
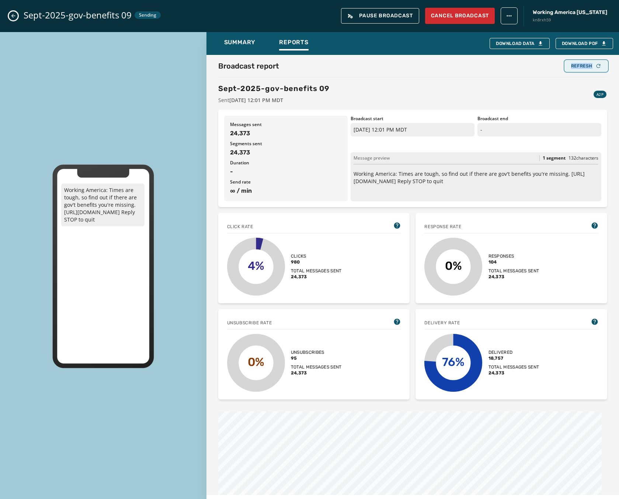
click at [577, 62] on button "Refresh" at bounding box center [586, 66] width 42 height 10
click at [13, 18] on icon "Close admin drawer" at bounding box center [13, 16] width 6 height 6
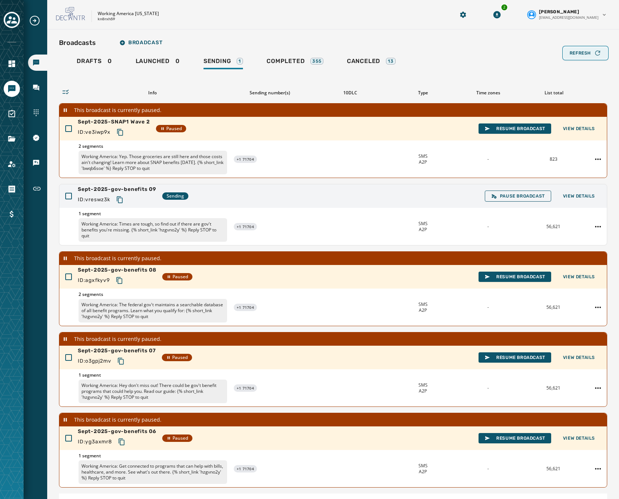
click at [576, 58] on button "Refresh" at bounding box center [586, 53] width 44 height 12
click at [576, 59] on button "Refresh" at bounding box center [586, 53] width 44 height 12
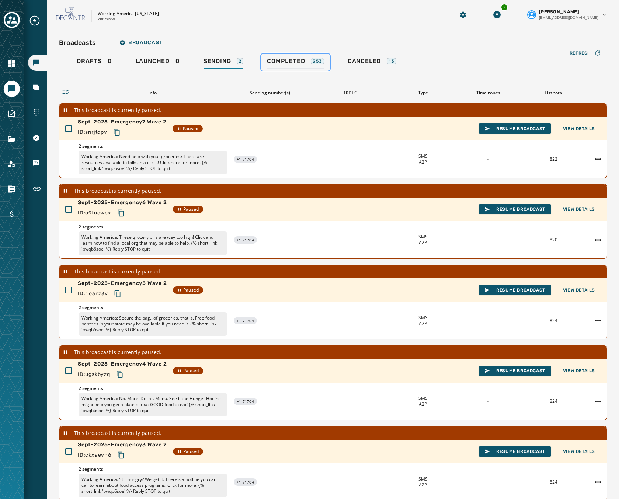
click at [299, 62] on span "Completed" at bounding box center [286, 61] width 38 height 7
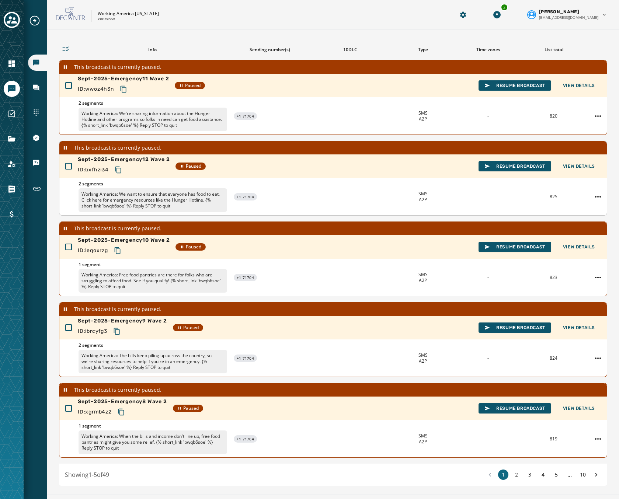
scroll to position [61, 0]
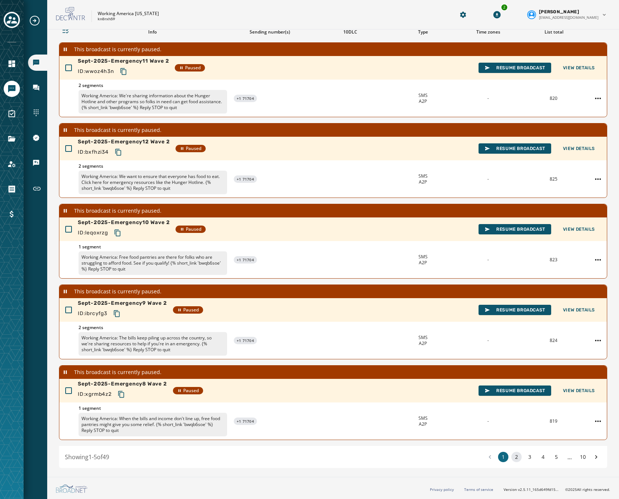
click at [512, 458] on button "2" at bounding box center [517, 457] width 10 height 10
click at [525, 458] on button "3" at bounding box center [530, 457] width 10 height 10
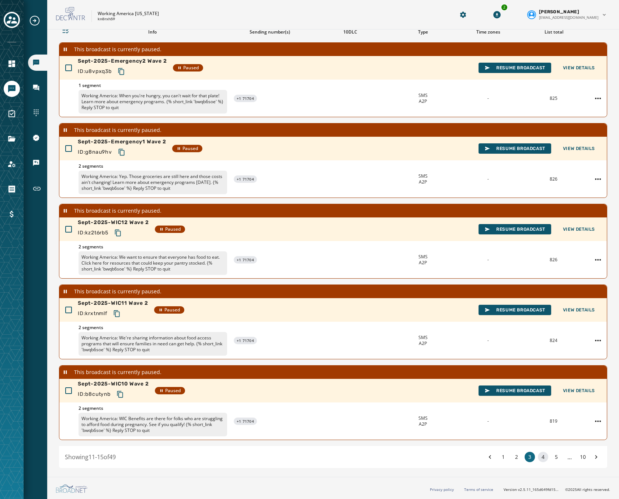
click at [543, 458] on button "4" at bounding box center [543, 457] width 10 height 10
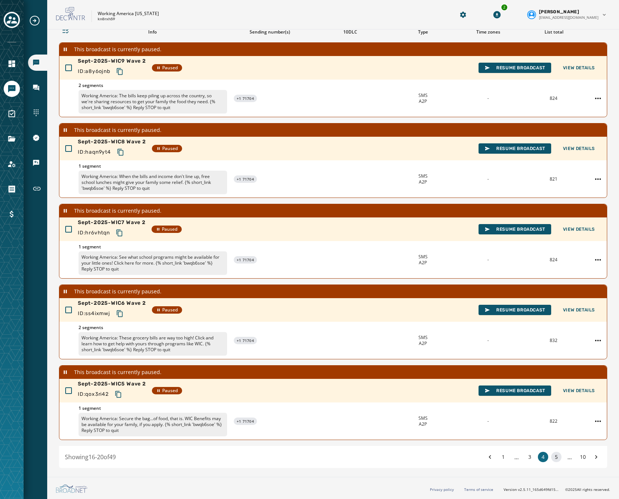
click at [553, 457] on button "5" at bounding box center [556, 457] width 10 height 10
click at [555, 455] on button "6" at bounding box center [556, 457] width 10 height 10
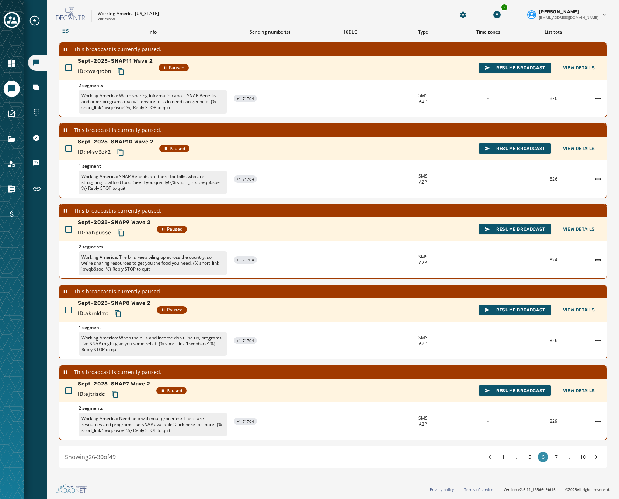
click at [555, 455] on button "7" at bounding box center [556, 457] width 10 height 10
click at [555, 455] on button "8" at bounding box center [556, 457] width 10 height 10
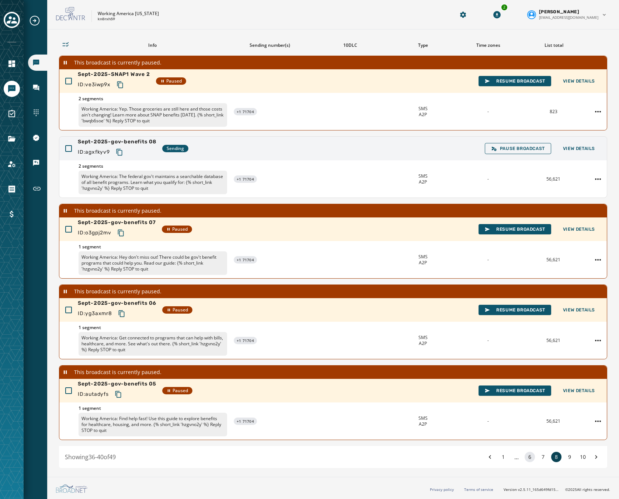
scroll to position [48, 0]
click at [12, 20] on icon "Toggle account select drawer" at bounding box center [12, 20] width 10 height 10
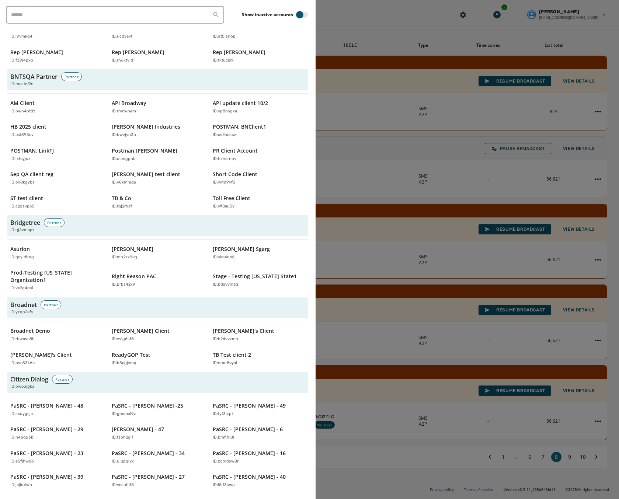
click at [383, 432] on div at bounding box center [309, 249] width 619 height 499
